Goal: Find specific page/section: Find specific page/section

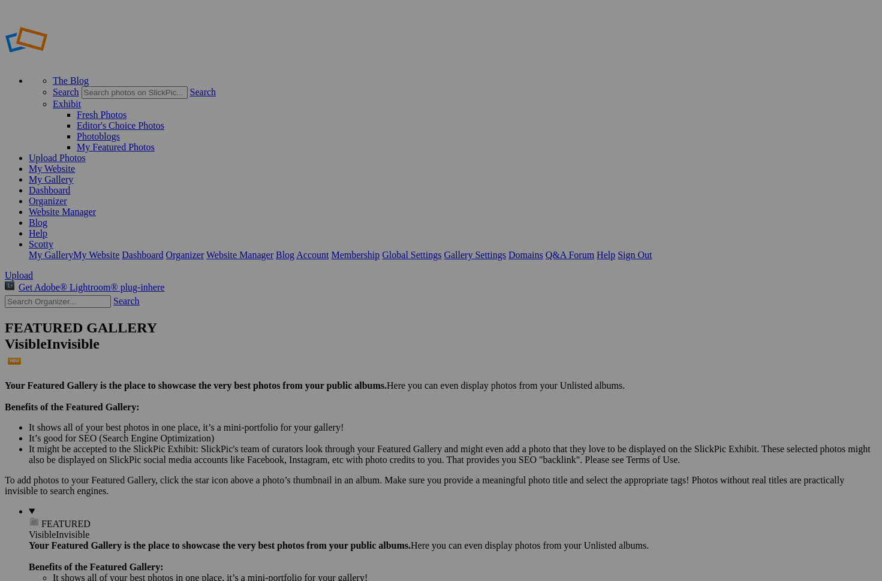
type input "versayce"
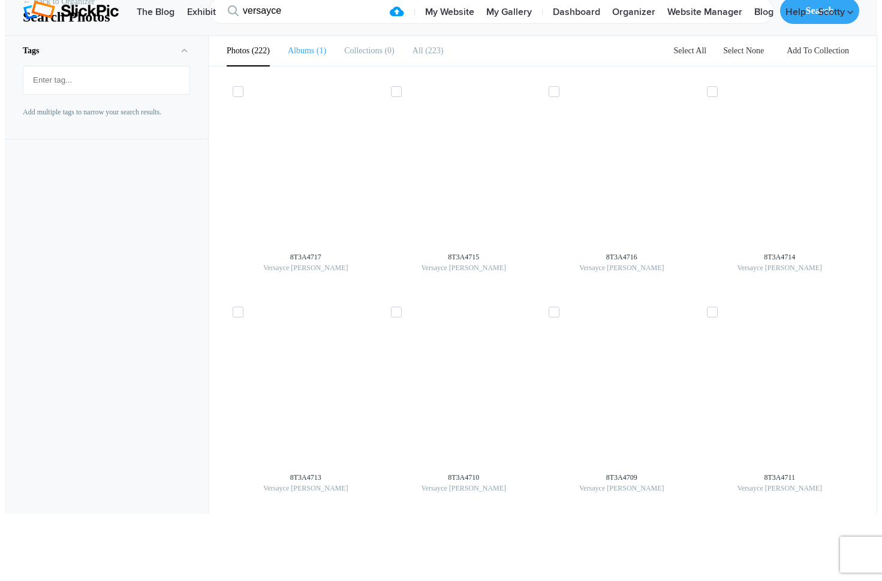
click at [291, 55] on b "Albums" at bounding box center [301, 50] width 26 height 9
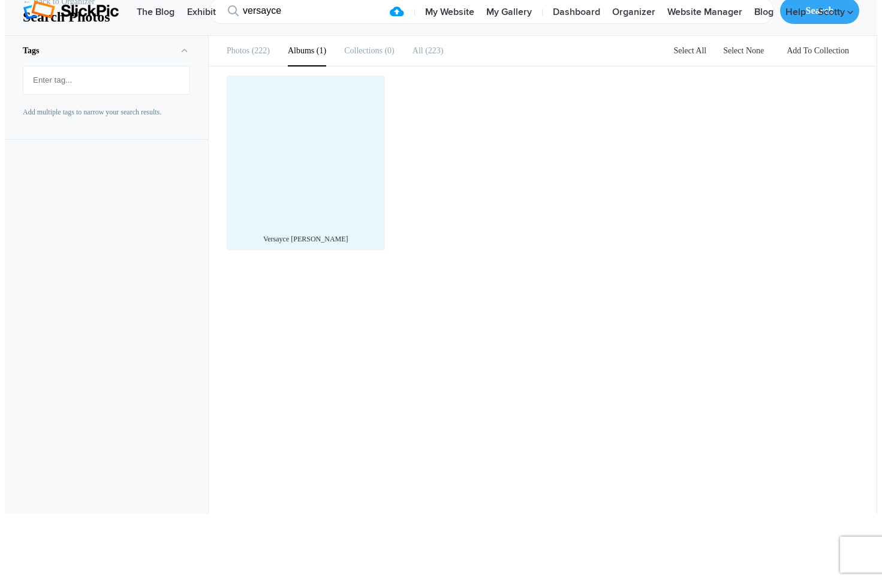
click at [339, 212] on div at bounding box center [306, 155] width 146 height 146
